Goal: Information Seeking & Learning: Learn about a topic

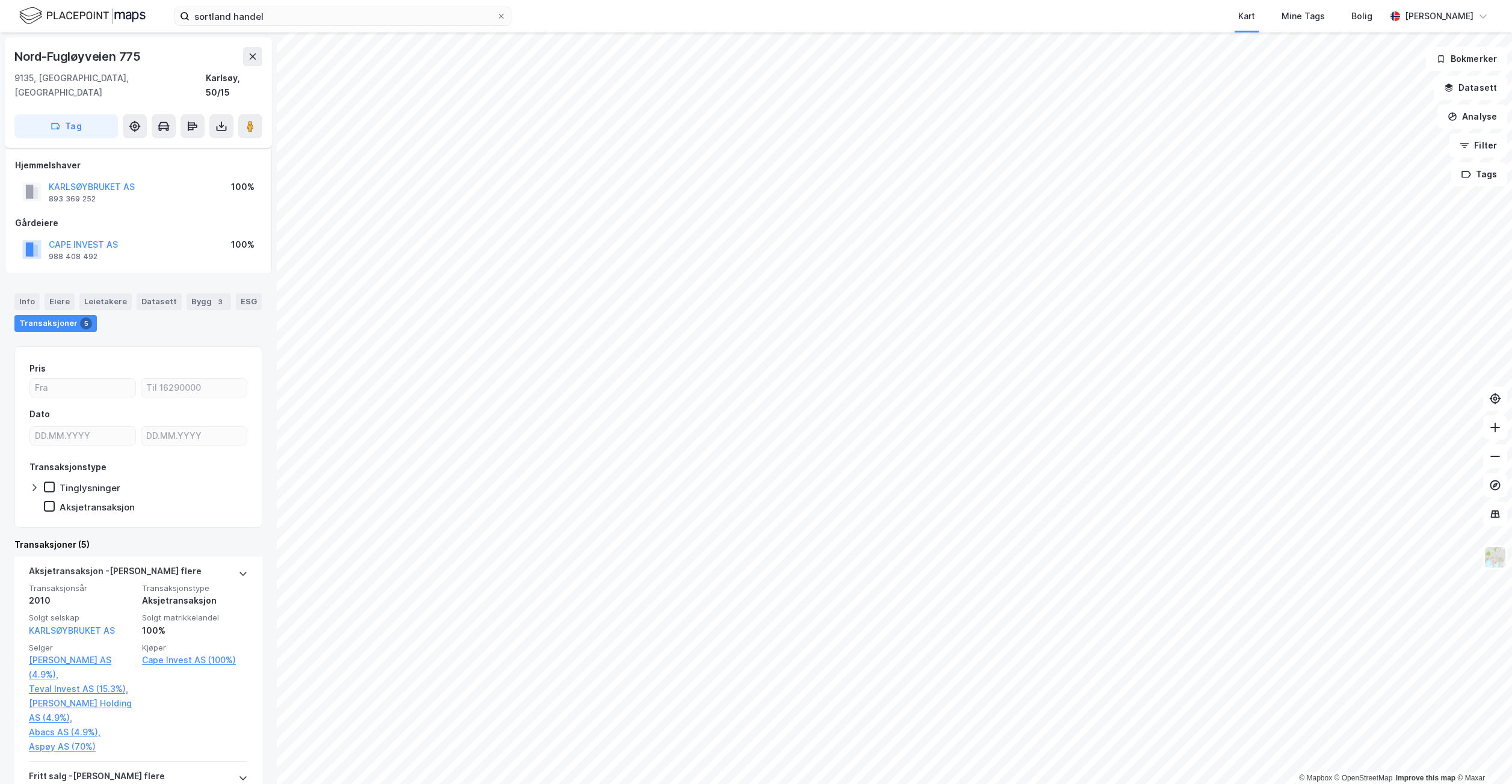
scroll to position [120, 0]
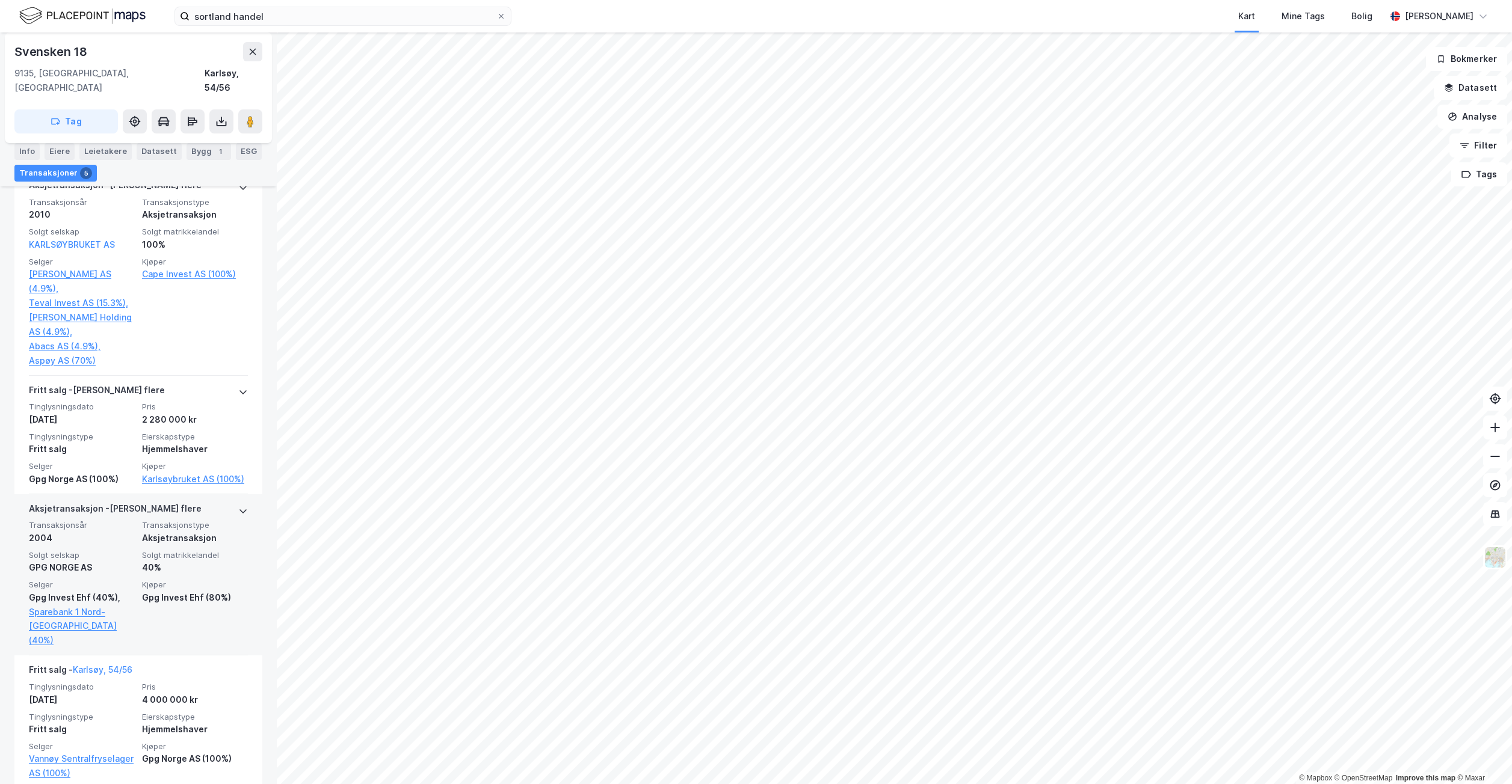
scroll to position [538, 0]
